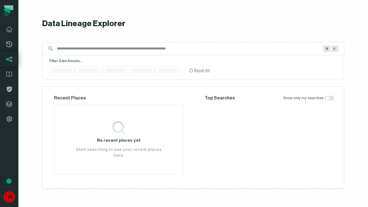
click at [9, 104] on icon at bounding box center [9, 104] width 6 height 6
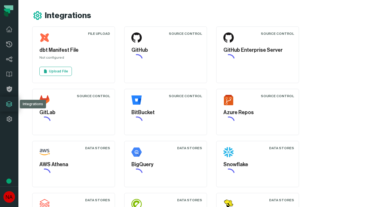
click at [9, 119] on icon at bounding box center [9, 119] width 7 height 7
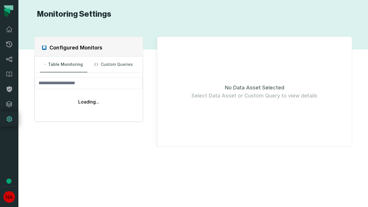
click at [9, 44] on icon at bounding box center [9, 44] width 6 height 6
